Goal: Information Seeking & Learning: Learn about a topic

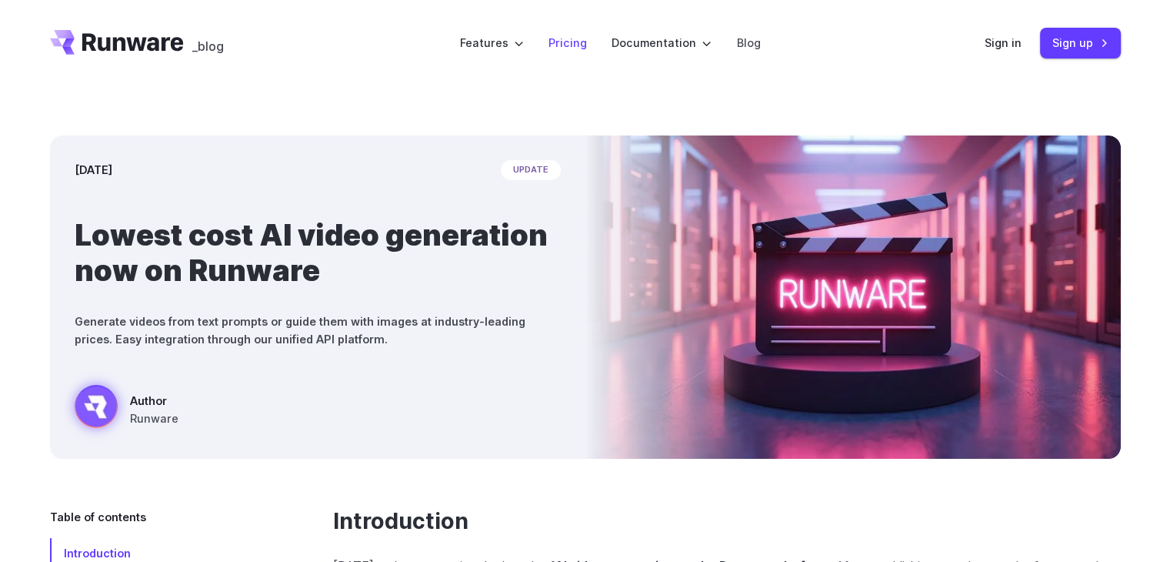
click at [569, 51] on link "Pricing" at bounding box center [568, 43] width 38 height 18
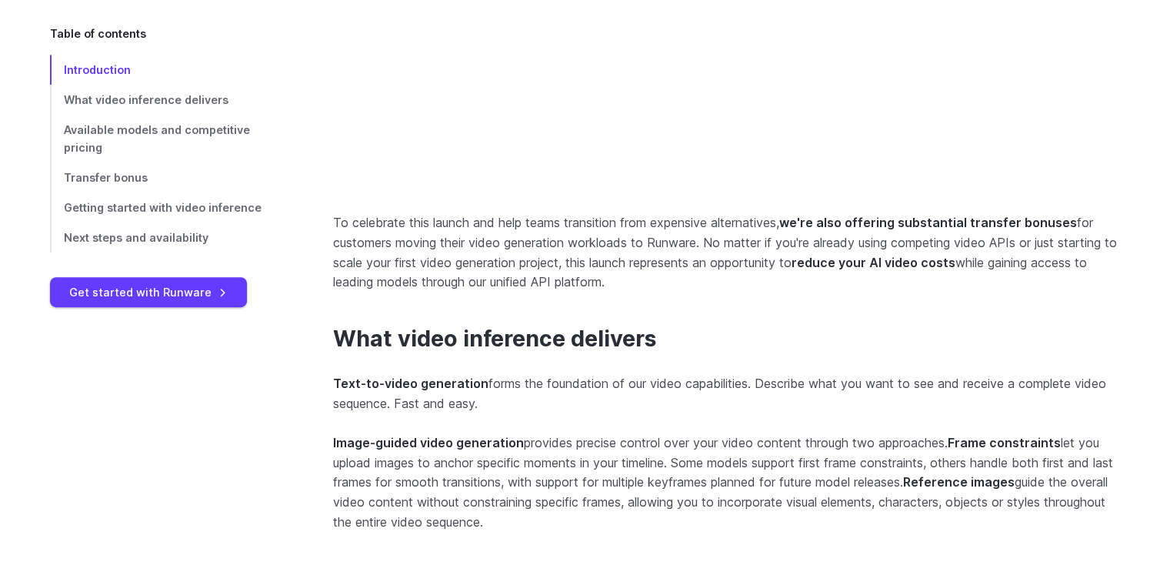
scroll to position [914, 0]
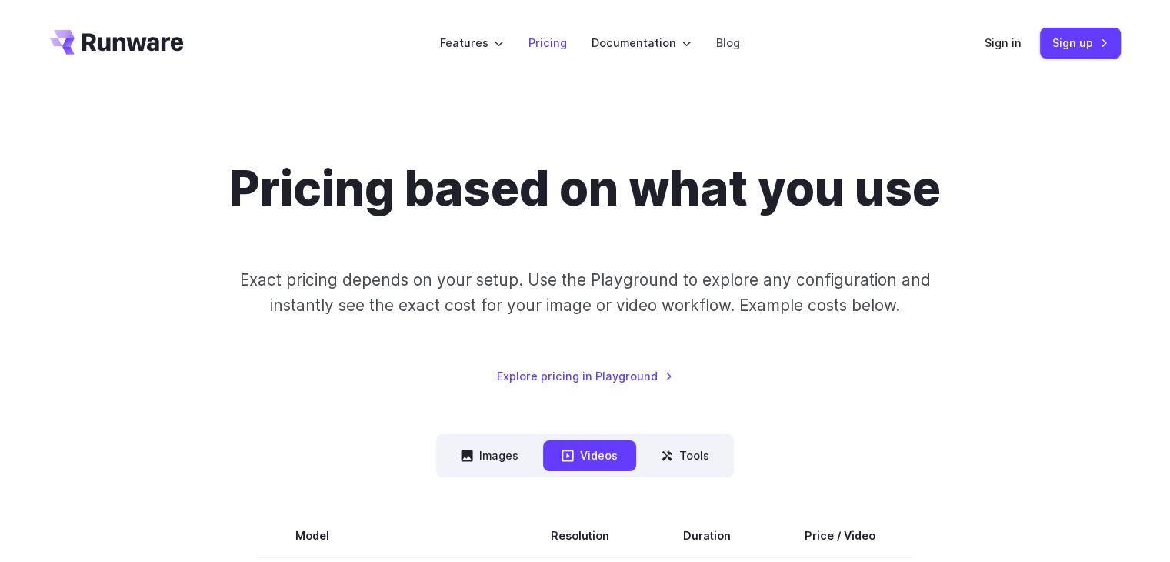
click at [563, 38] on link "Pricing" at bounding box center [548, 43] width 38 height 18
